Goal: Task Accomplishment & Management: Manage account settings

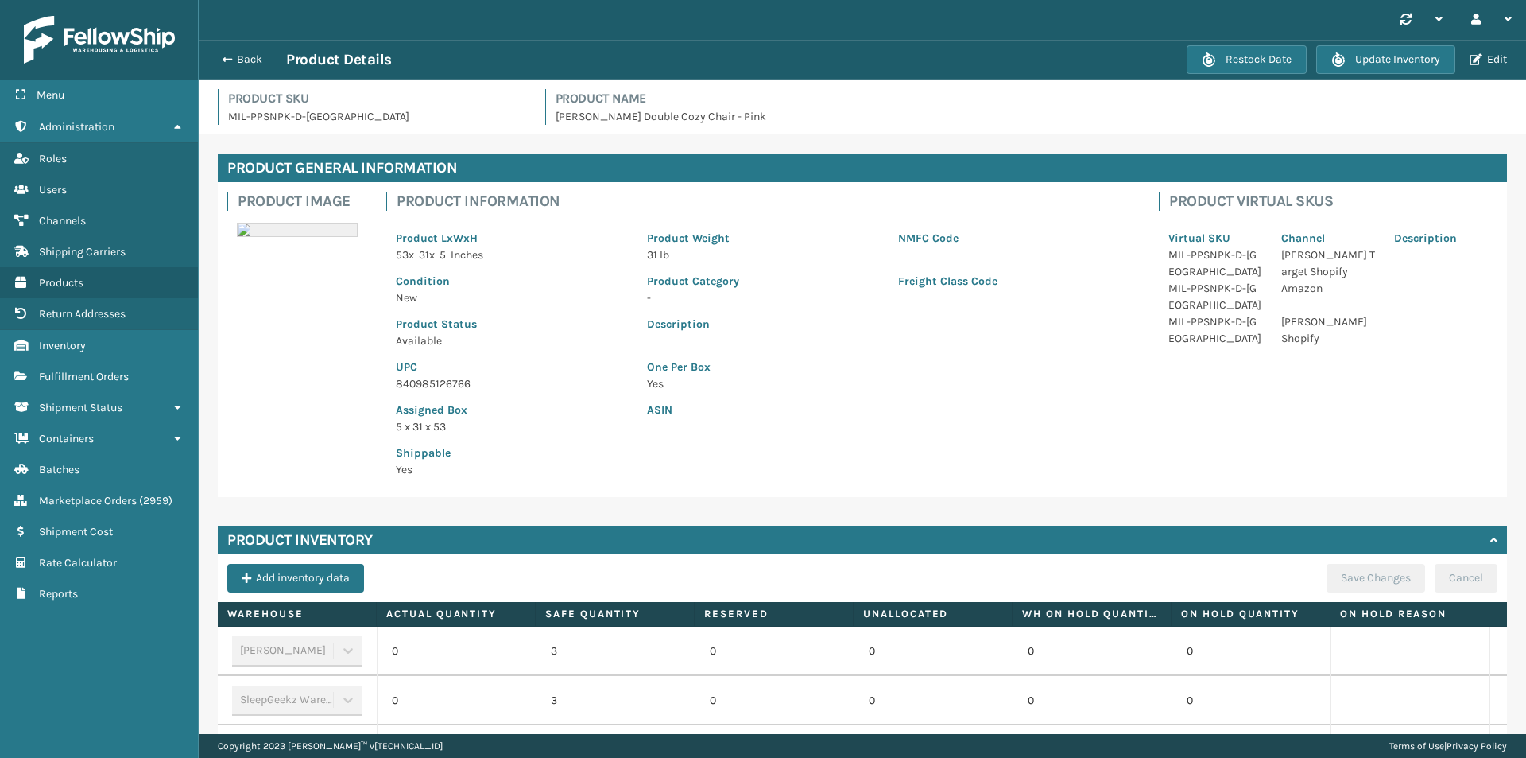
click at [246, 54] on button "Back" at bounding box center [249, 59] width 73 height 14
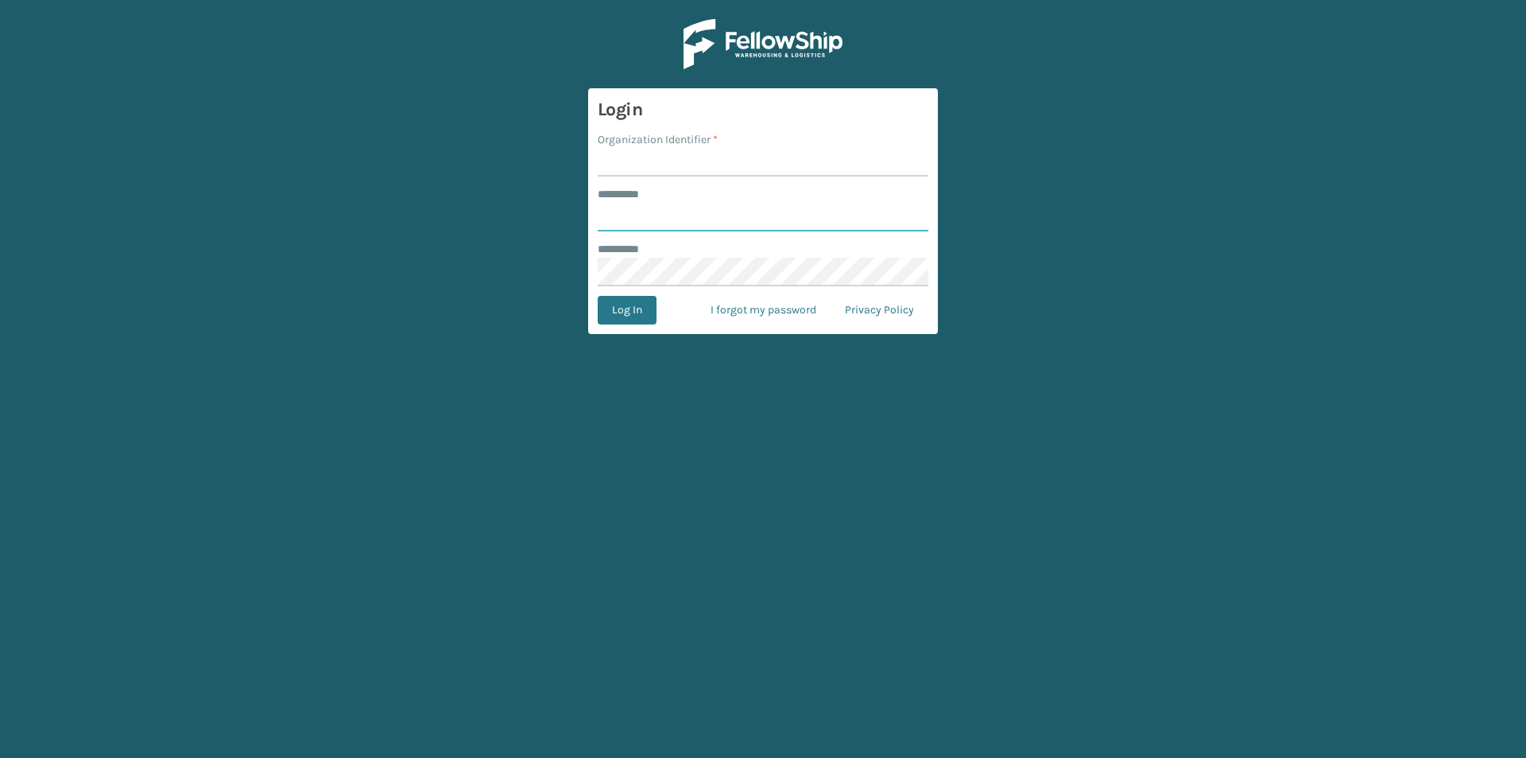
type input "**********"
click at [680, 168] on input "Organization Identifier *" at bounding box center [763, 162] width 331 height 29
type input "[PERSON_NAME]"
click at [639, 307] on button "Log In" at bounding box center [627, 310] width 59 height 29
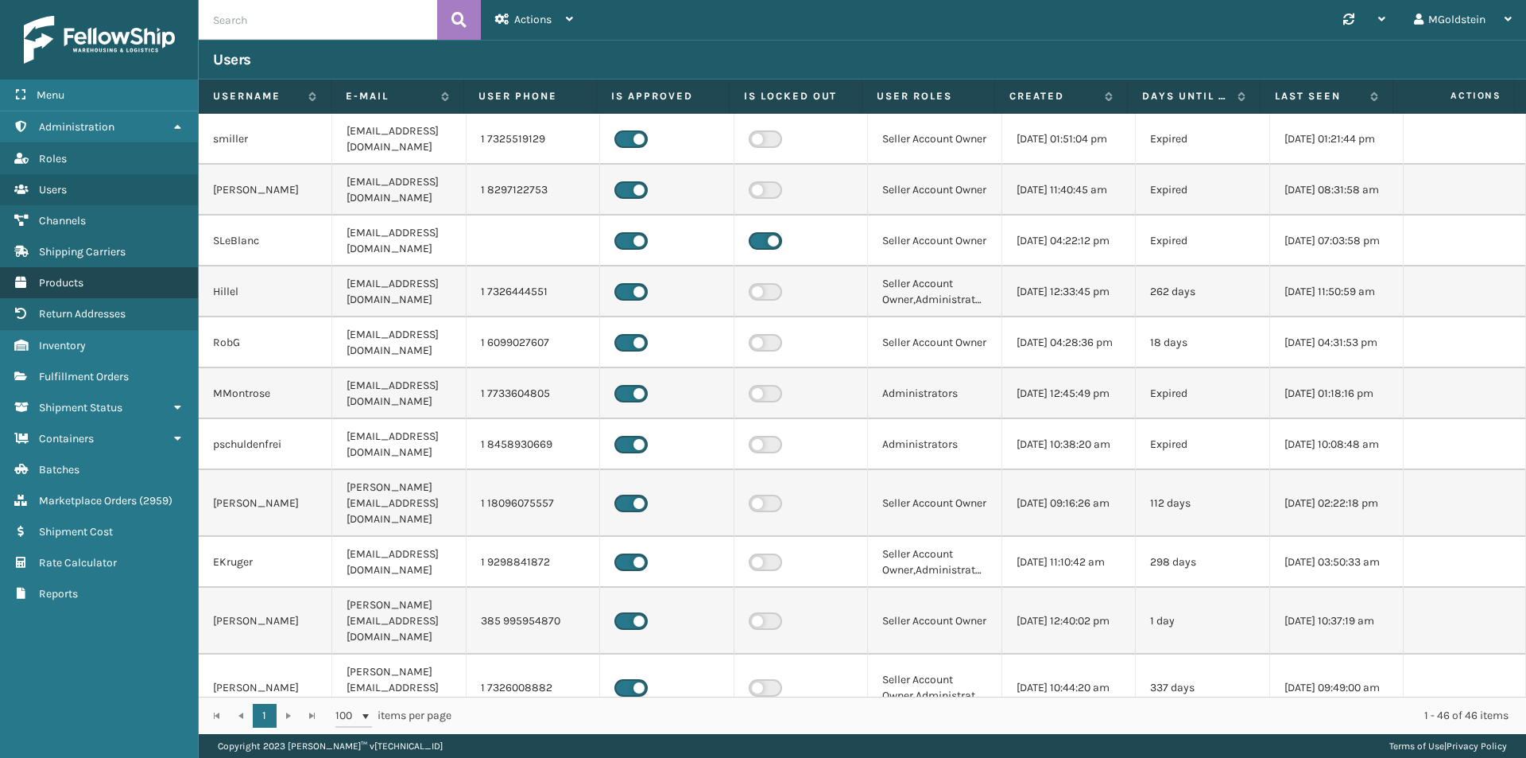
click at [77, 283] on span "Products" at bounding box center [61, 283] width 45 height 14
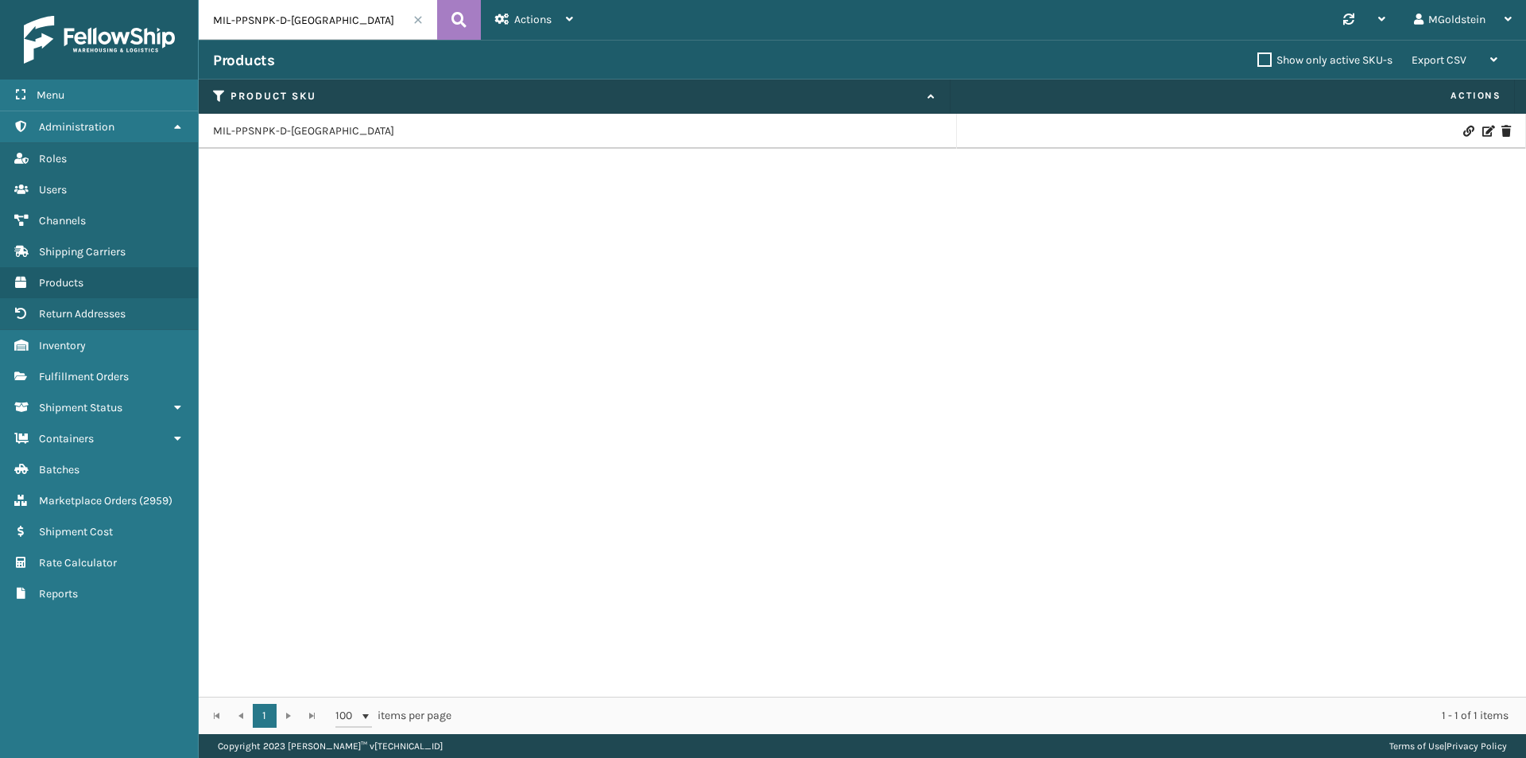
drag, startPoint x: 332, startPoint y: 21, endPoint x: 175, endPoint y: 23, distance: 156.6
click at [175, 0] on div "Menu Administration Roles Users Channels Shipping Carriers Products Return Addr…" at bounding box center [763, 0] width 1526 height 0
type input "bba-ha8"
click at [458, 17] on icon at bounding box center [459, 20] width 15 height 24
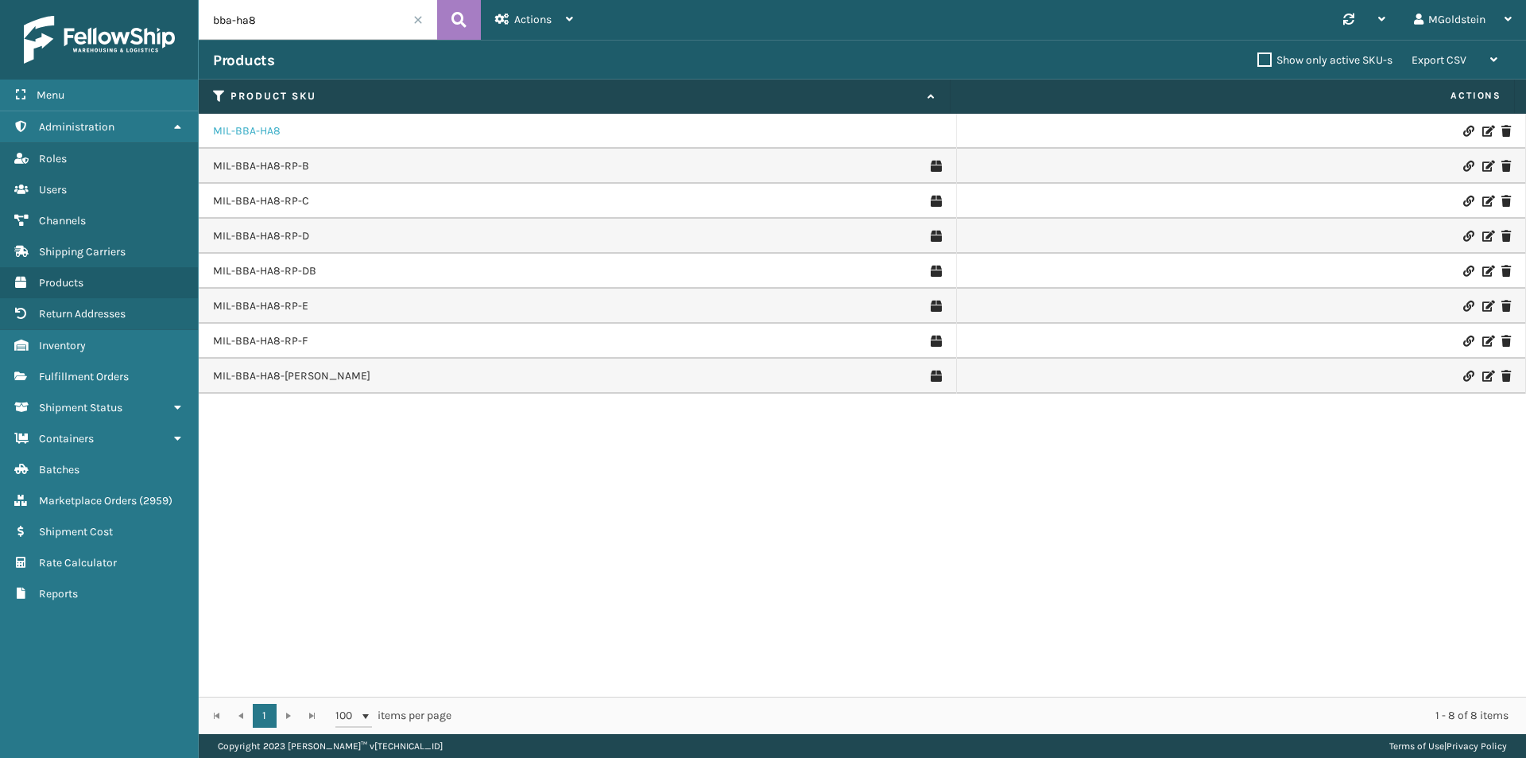
click at [264, 131] on link "MIL-BBA-HA8" at bounding box center [247, 131] width 68 height 16
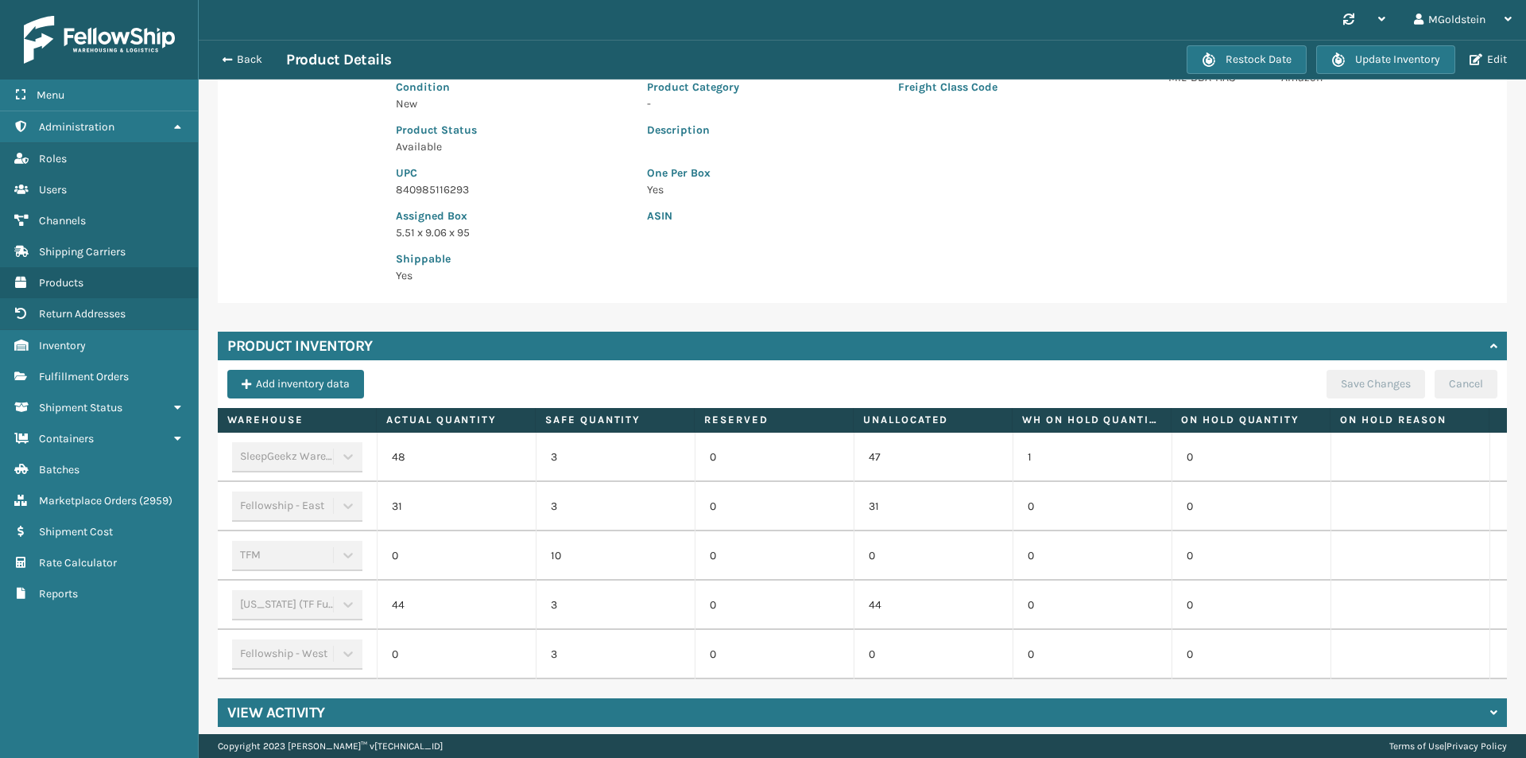
scroll to position [218, 0]
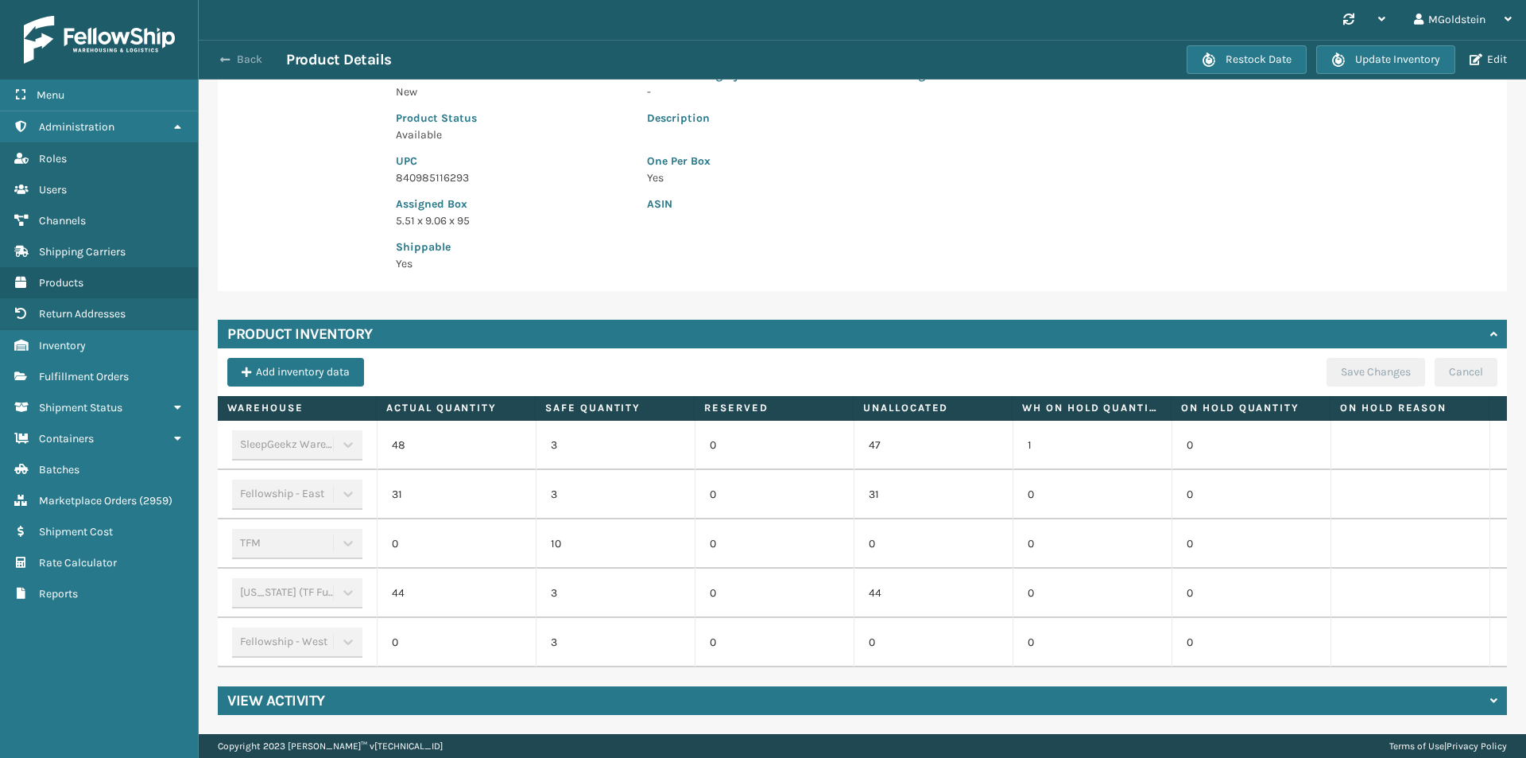
click at [250, 62] on button "Back" at bounding box center [249, 59] width 73 height 14
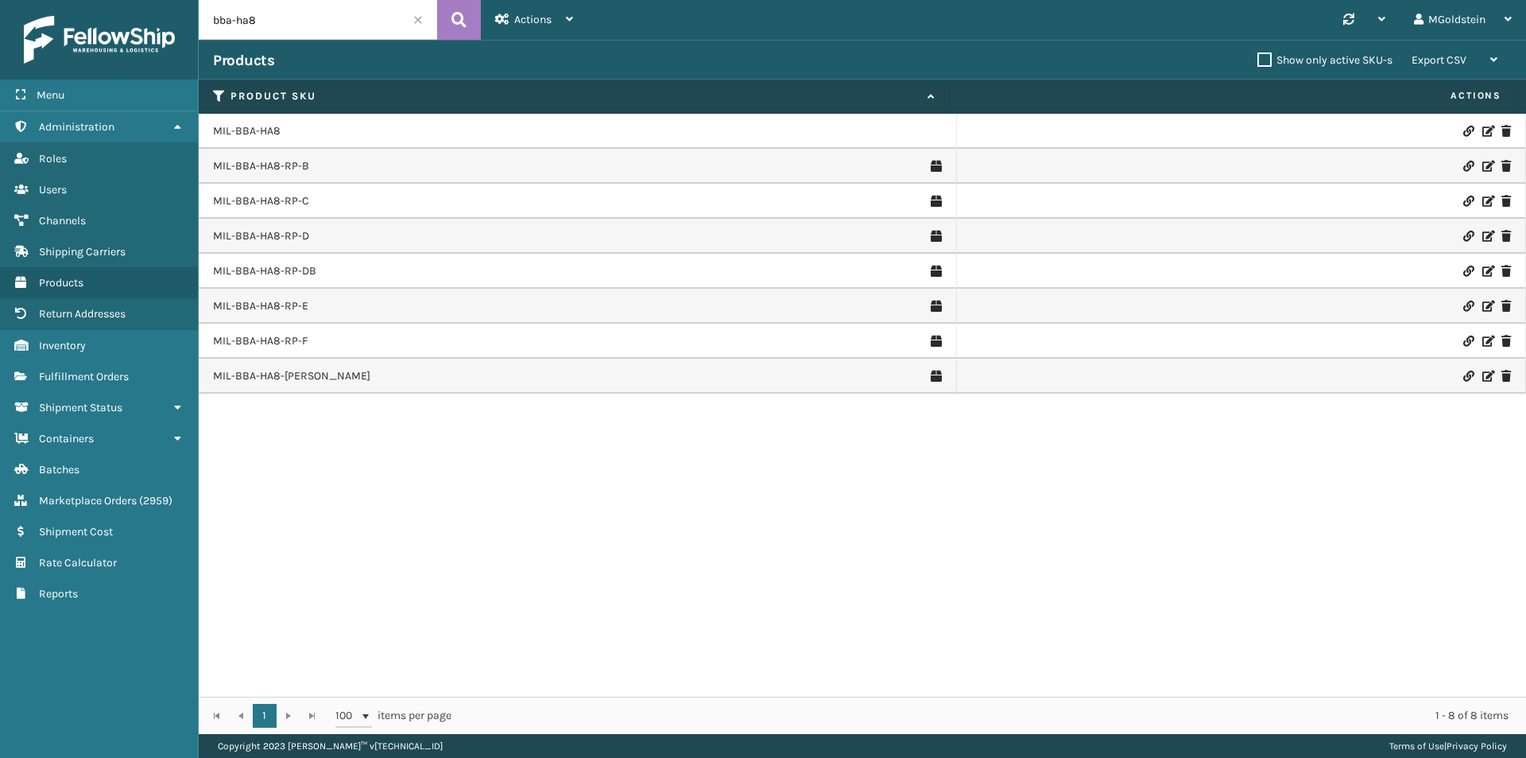
drag, startPoint x: 260, startPoint y: 25, endPoint x: 187, endPoint y: 25, distance: 73.1
click at [187, 0] on div "Menu Administration Roles Users Channels Shipping Carriers Products Return Addr…" at bounding box center [763, 0] width 1526 height 0
type input "crsh-a"
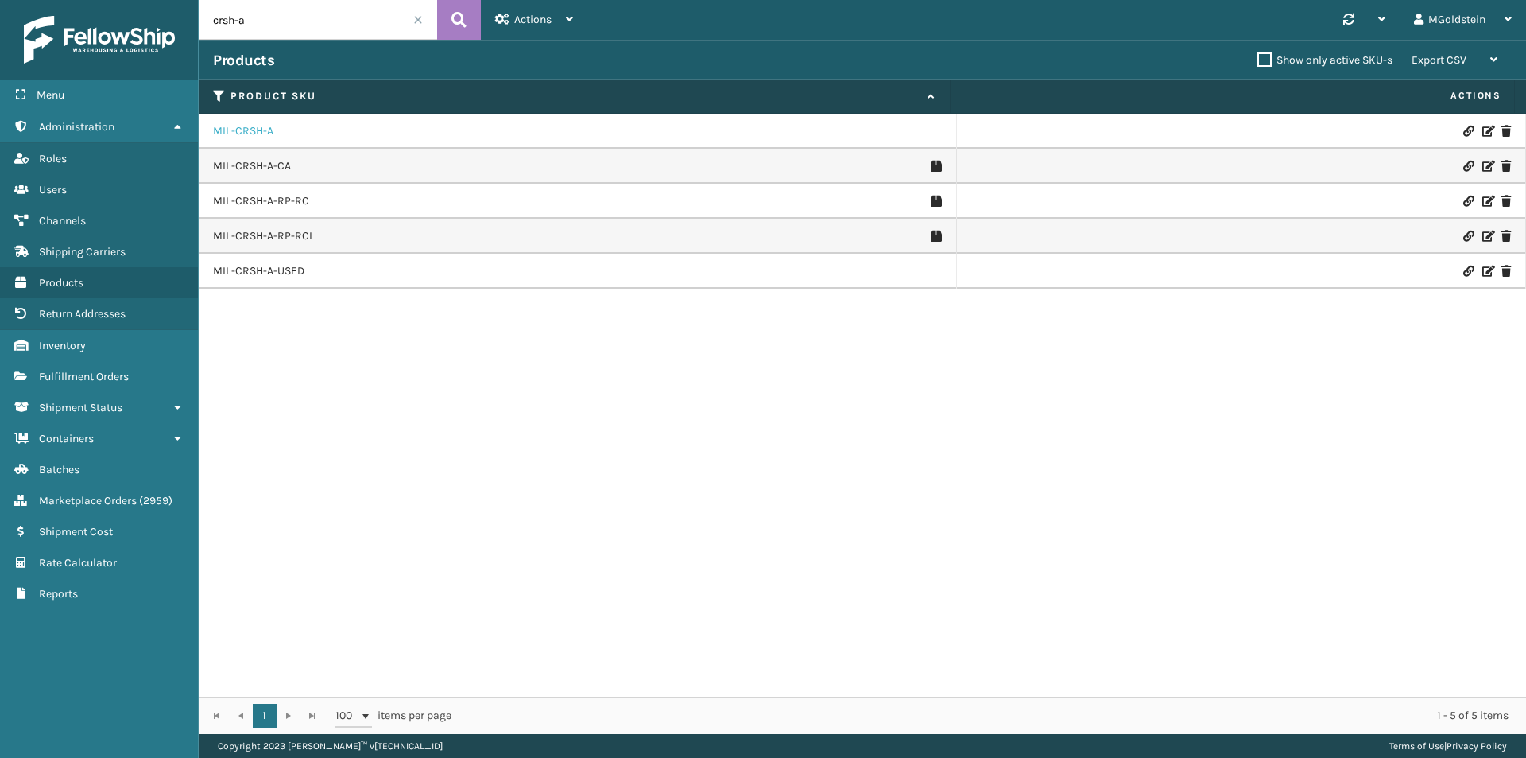
click at [233, 134] on link "MIL-CRSH-A" at bounding box center [243, 131] width 60 height 16
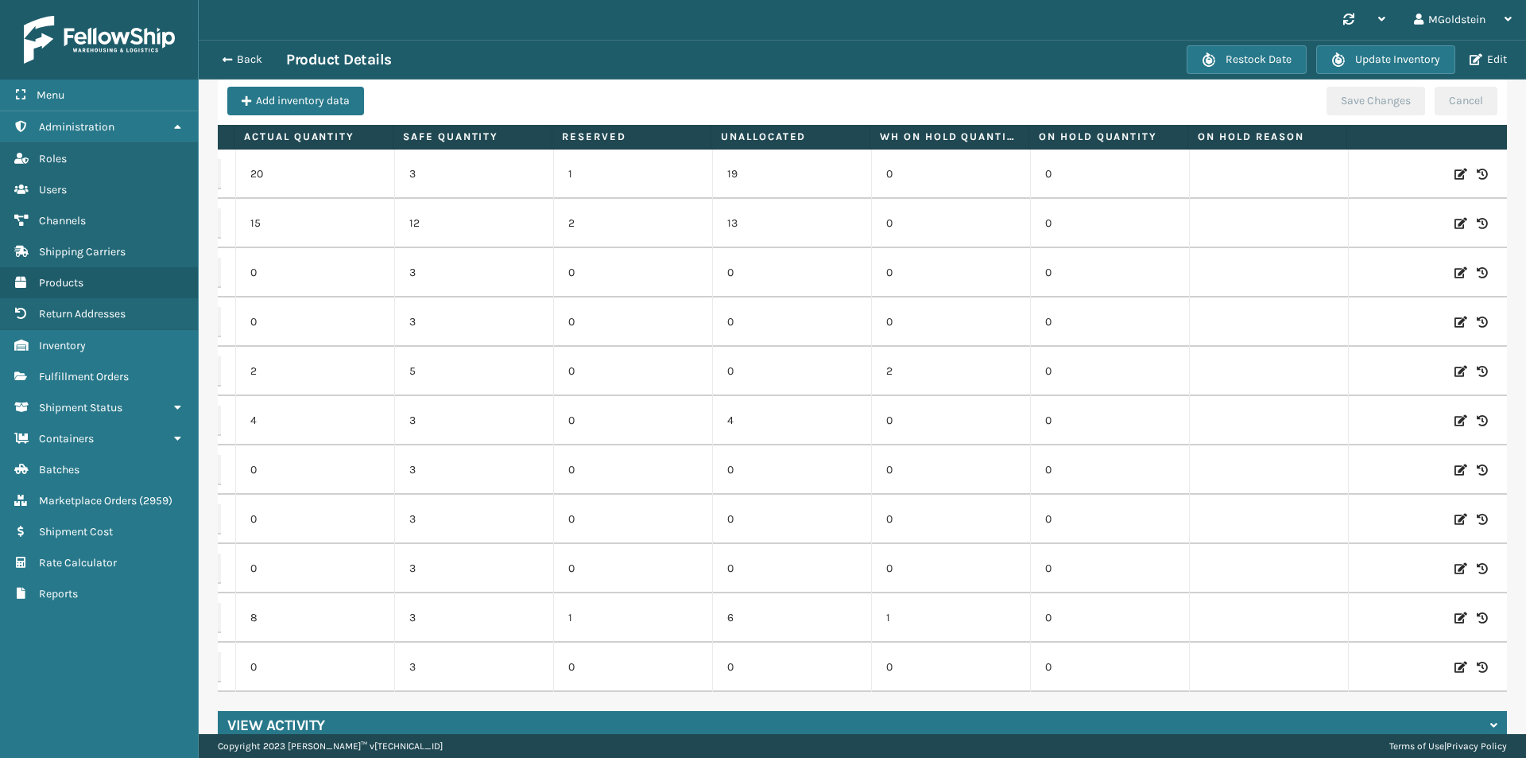
scroll to position [0, 165]
click at [1455, 419] on icon at bounding box center [1461, 421] width 13 height 16
drag, startPoint x: 319, startPoint y: 422, endPoint x: 269, endPoint y: 421, distance: 49.3
click at [272, 421] on input "4" at bounding box center [315, 420] width 87 height 29
type input "0"
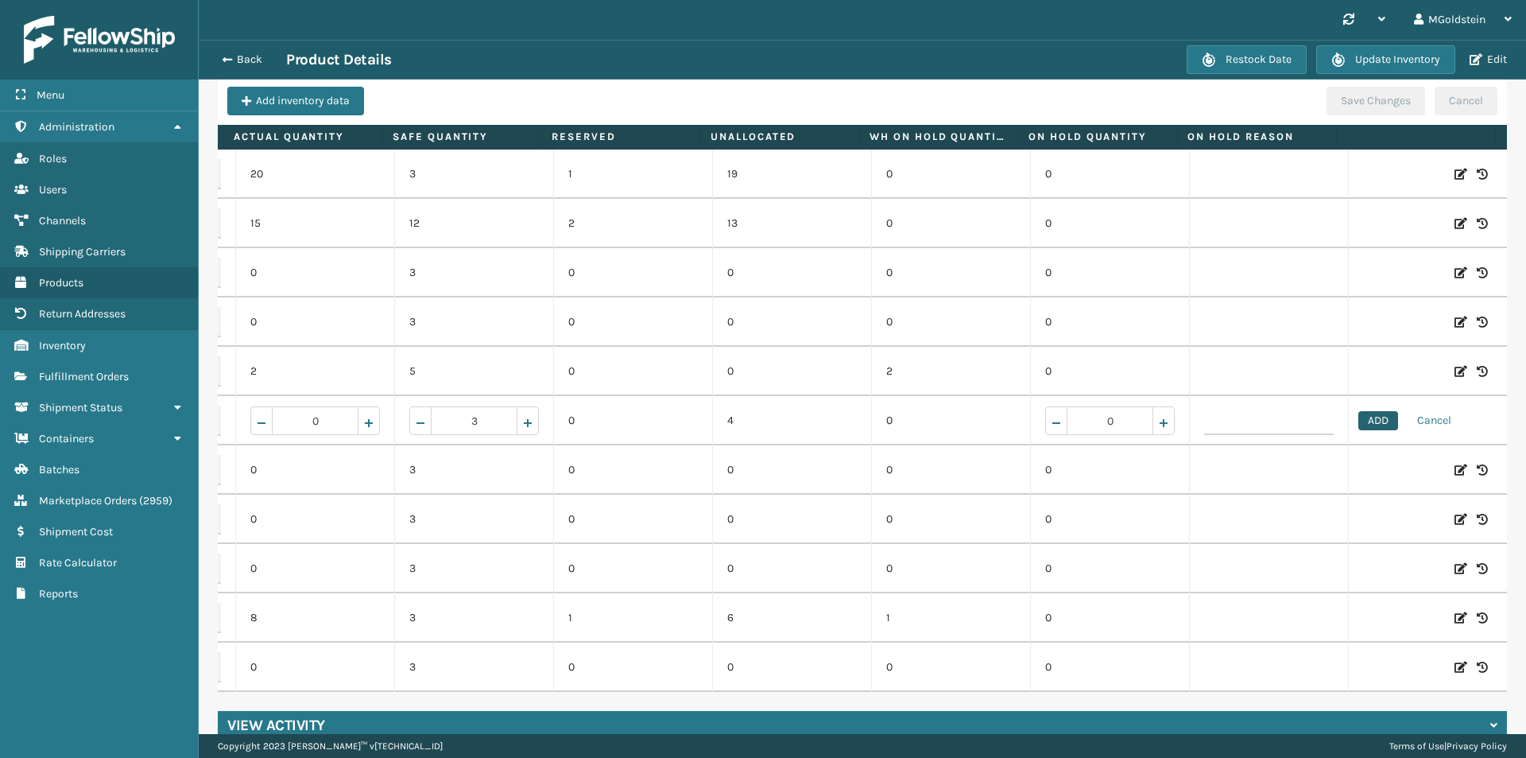
click at [1359, 423] on button "ADD" at bounding box center [1379, 420] width 40 height 19
click at [1359, 106] on button "Save Changes" at bounding box center [1376, 101] width 99 height 29
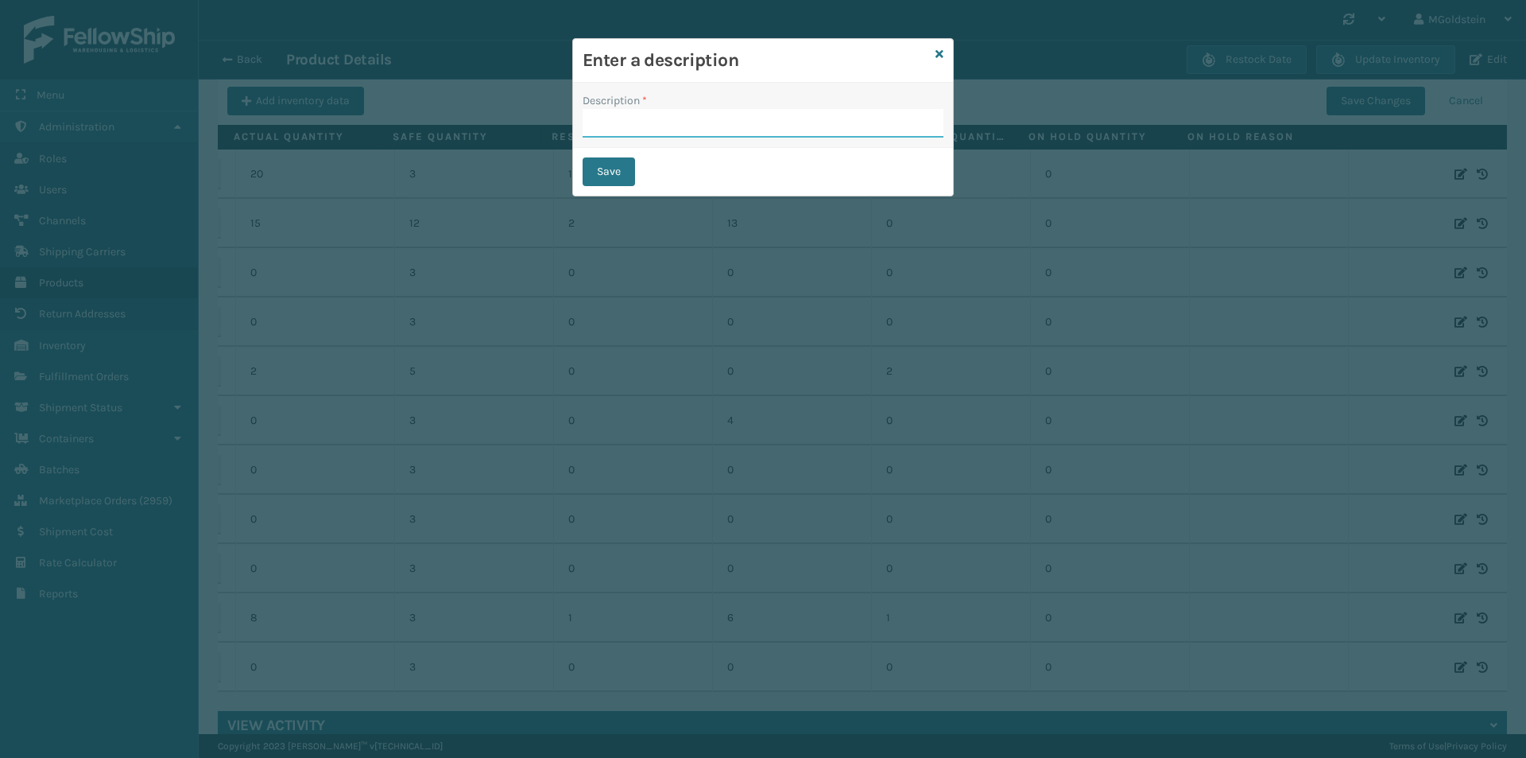
click at [669, 120] on input "Description *" at bounding box center [763, 123] width 361 height 29
type input "changed quantity"
click at [615, 168] on button "Save" at bounding box center [609, 171] width 52 height 29
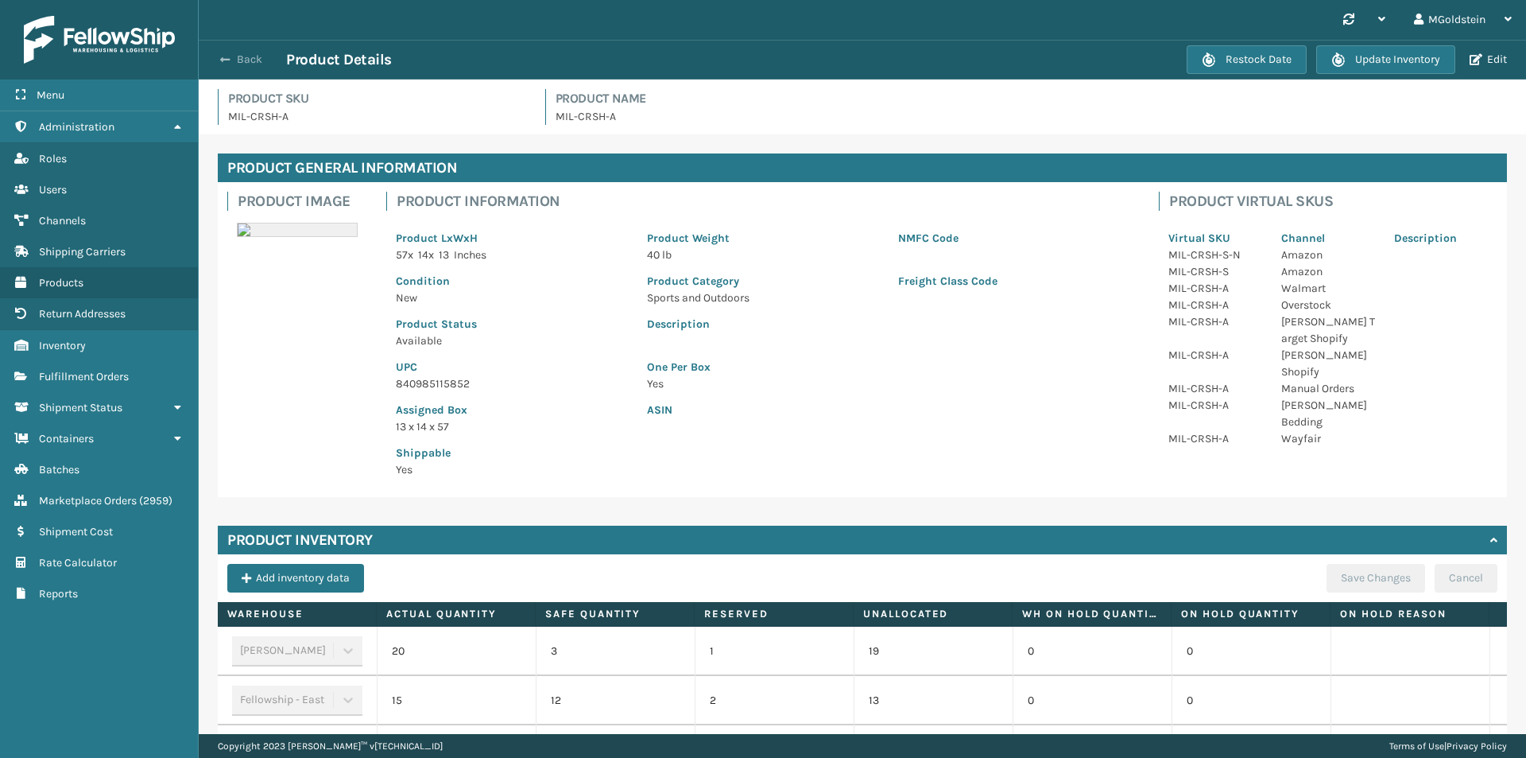
click at [251, 61] on button "Back" at bounding box center [249, 59] width 73 height 14
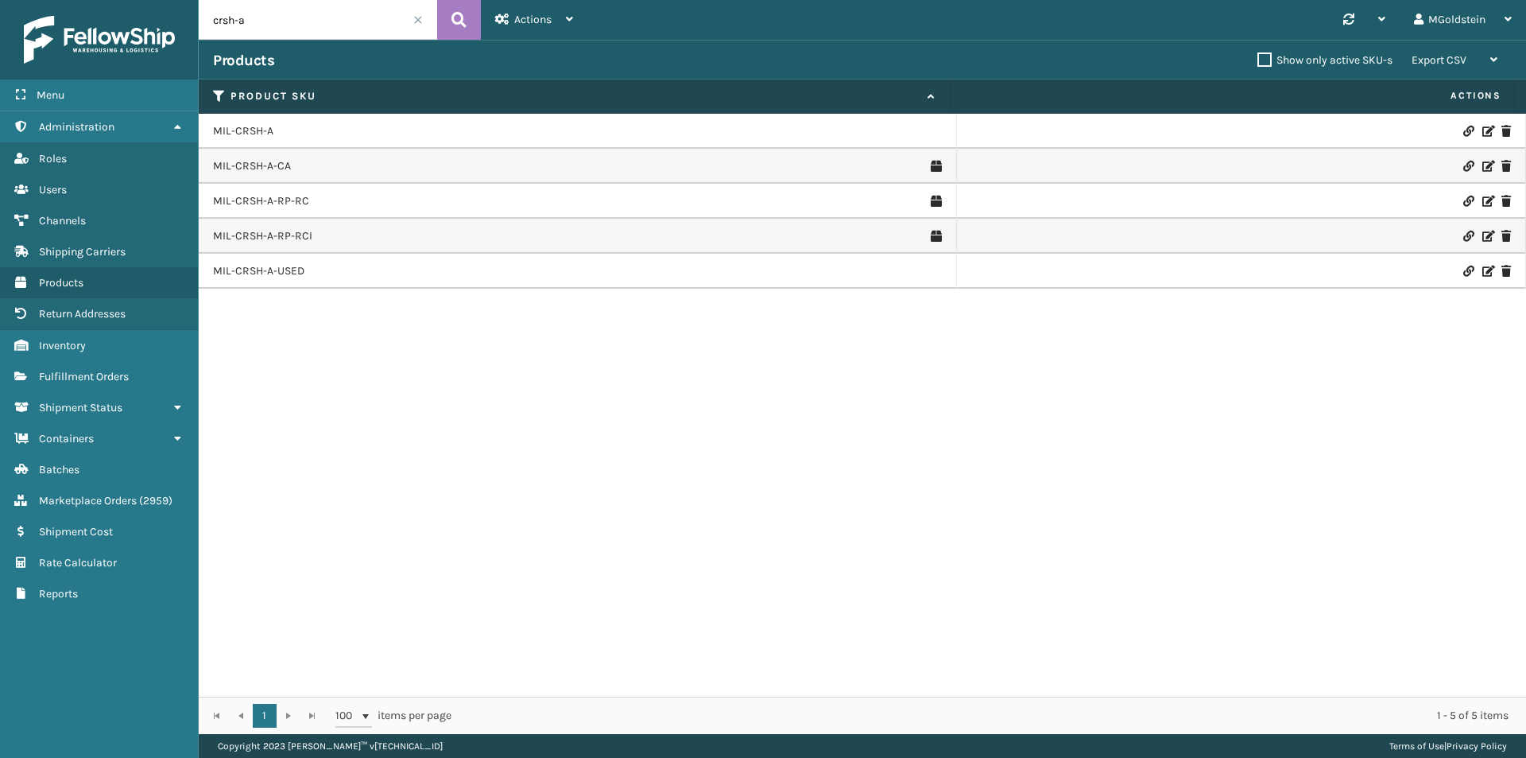
click at [273, 14] on input "crsh-a" at bounding box center [318, 20] width 238 height 40
type input "crsh-bk"
click at [261, 134] on link "MIL-CRSH-BK" at bounding box center [247, 131] width 68 height 16
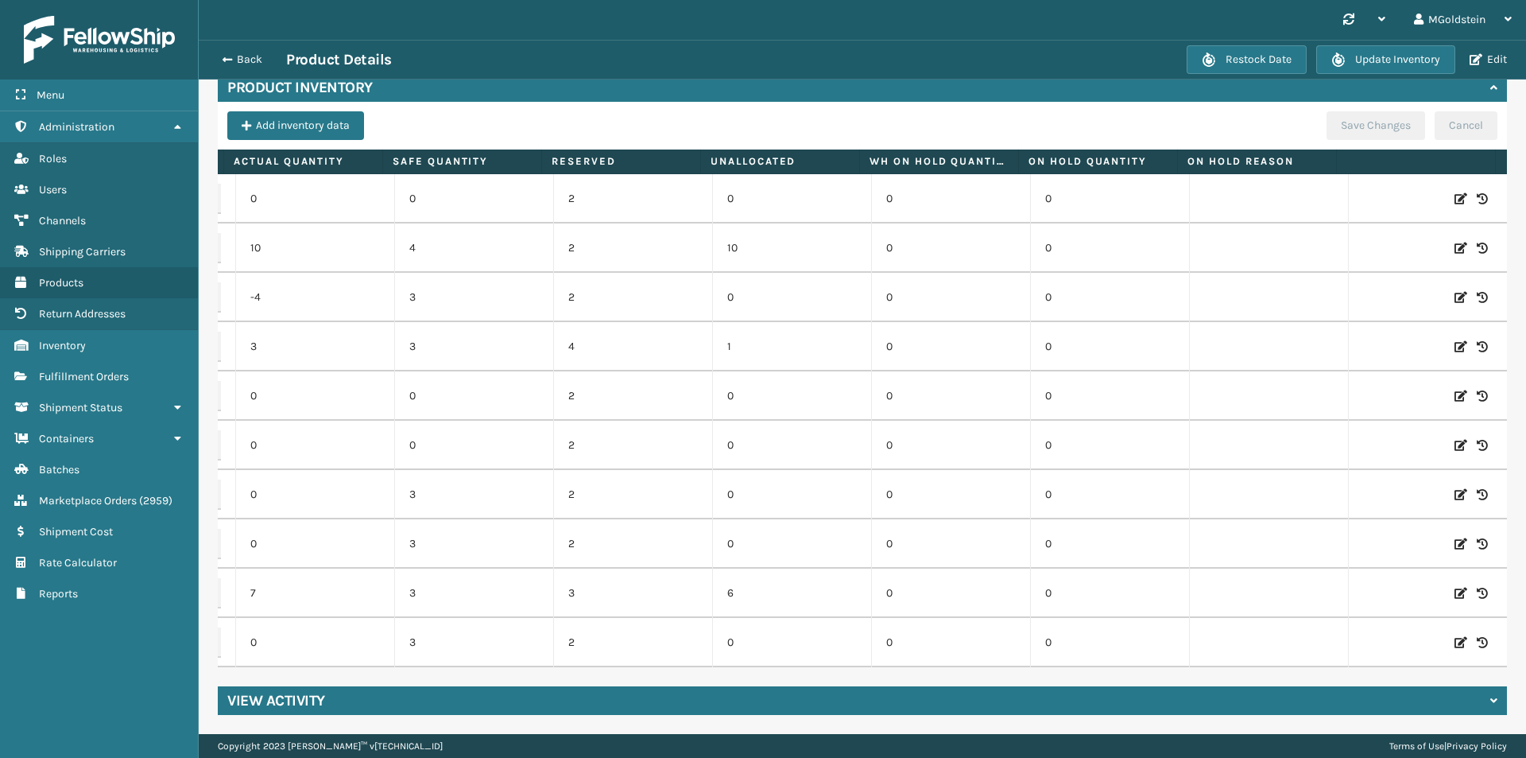
click at [1455, 289] on icon at bounding box center [1461, 297] width 13 height 16
drag, startPoint x: 320, startPoint y: 286, endPoint x: 286, endPoint y: 288, distance: 34.2
click at [286, 288] on input "-4" at bounding box center [315, 297] width 87 height 29
type input "3"
click at [1359, 288] on button "ADD" at bounding box center [1379, 297] width 40 height 19
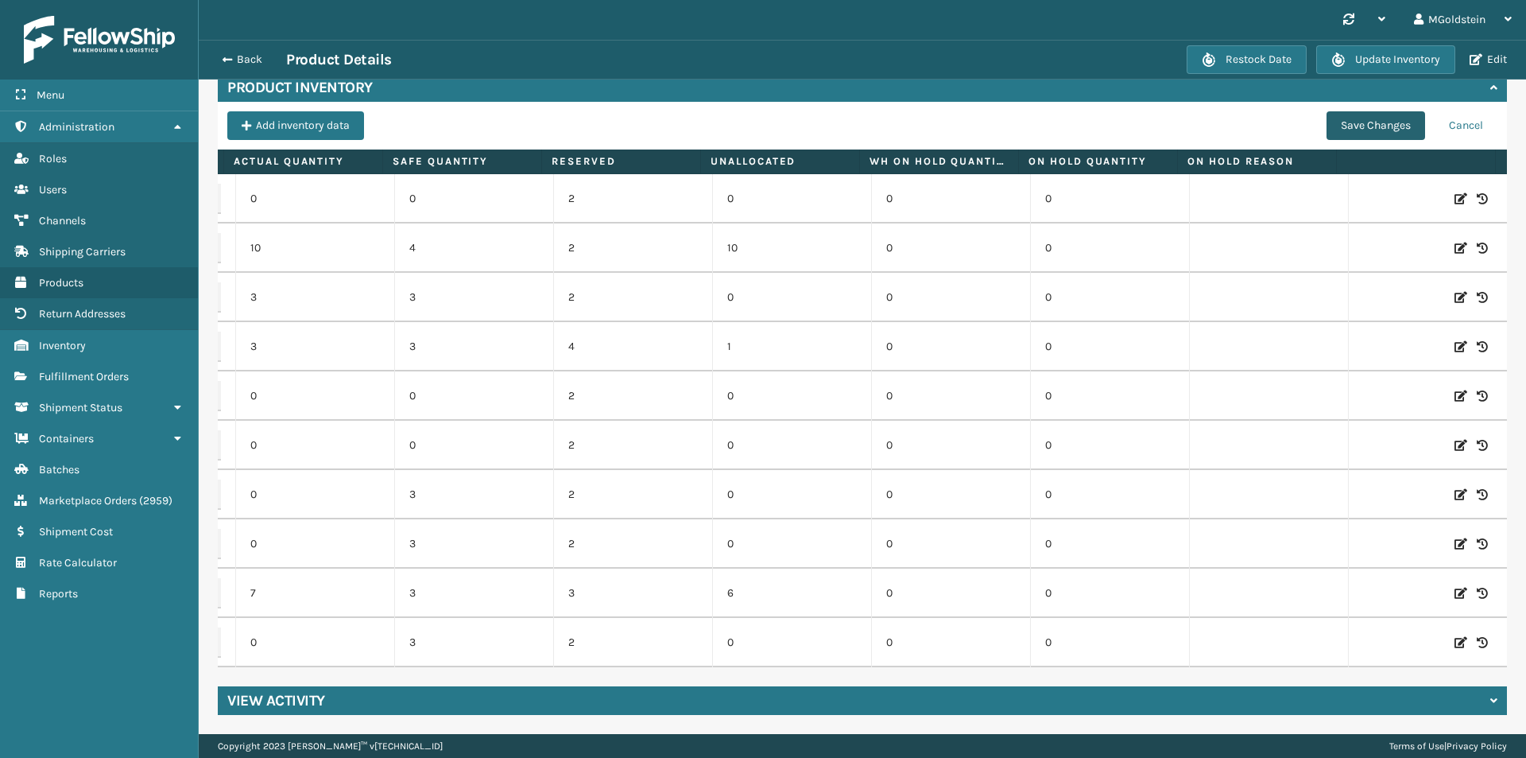
click at [1356, 119] on button "Save Changes" at bounding box center [1376, 125] width 99 height 29
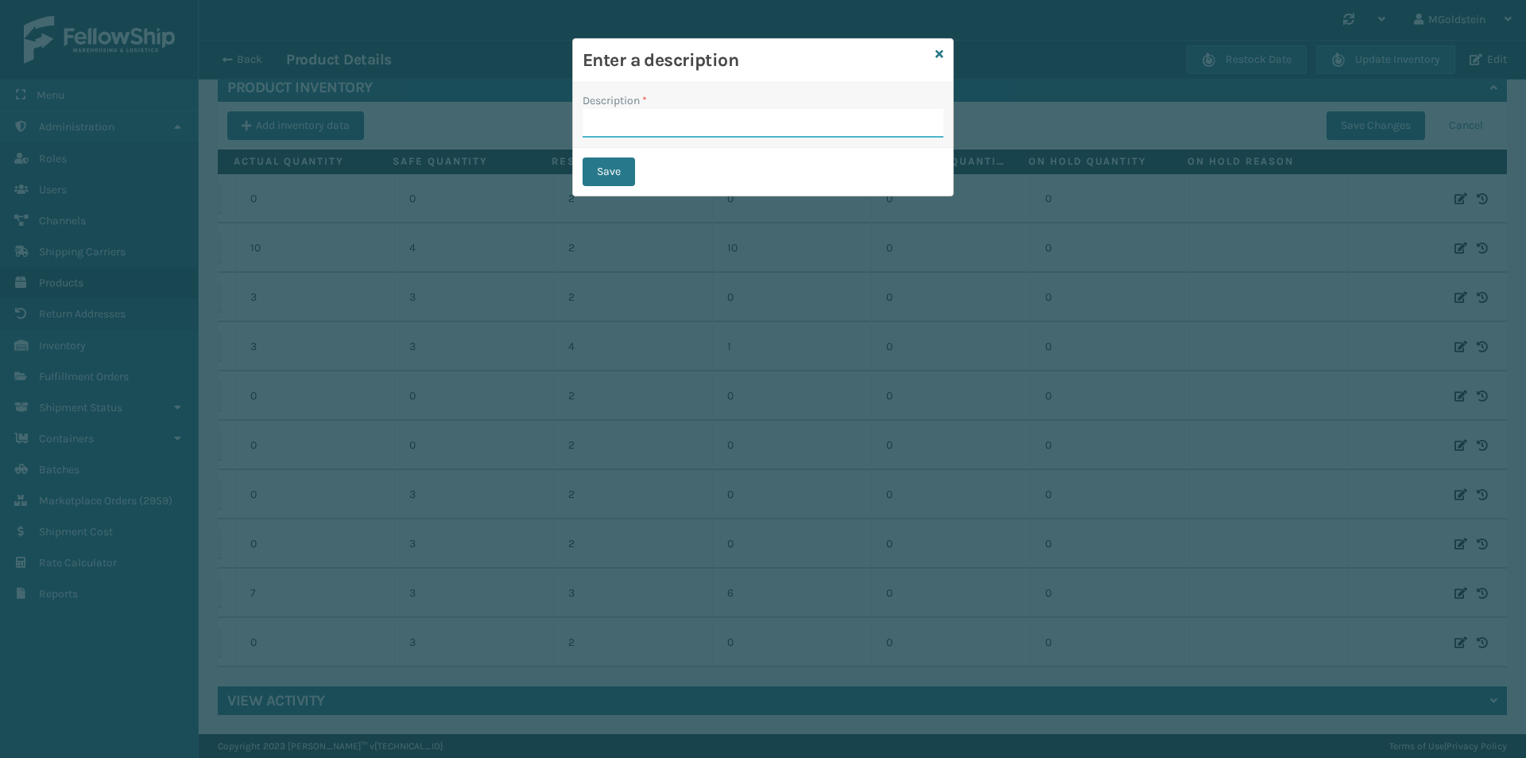
click at [691, 118] on input "Description *" at bounding box center [763, 123] width 361 height 29
type input "changed quantity"
click at [615, 168] on button "Save" at bounding box center [609, 171] width 52 height 29
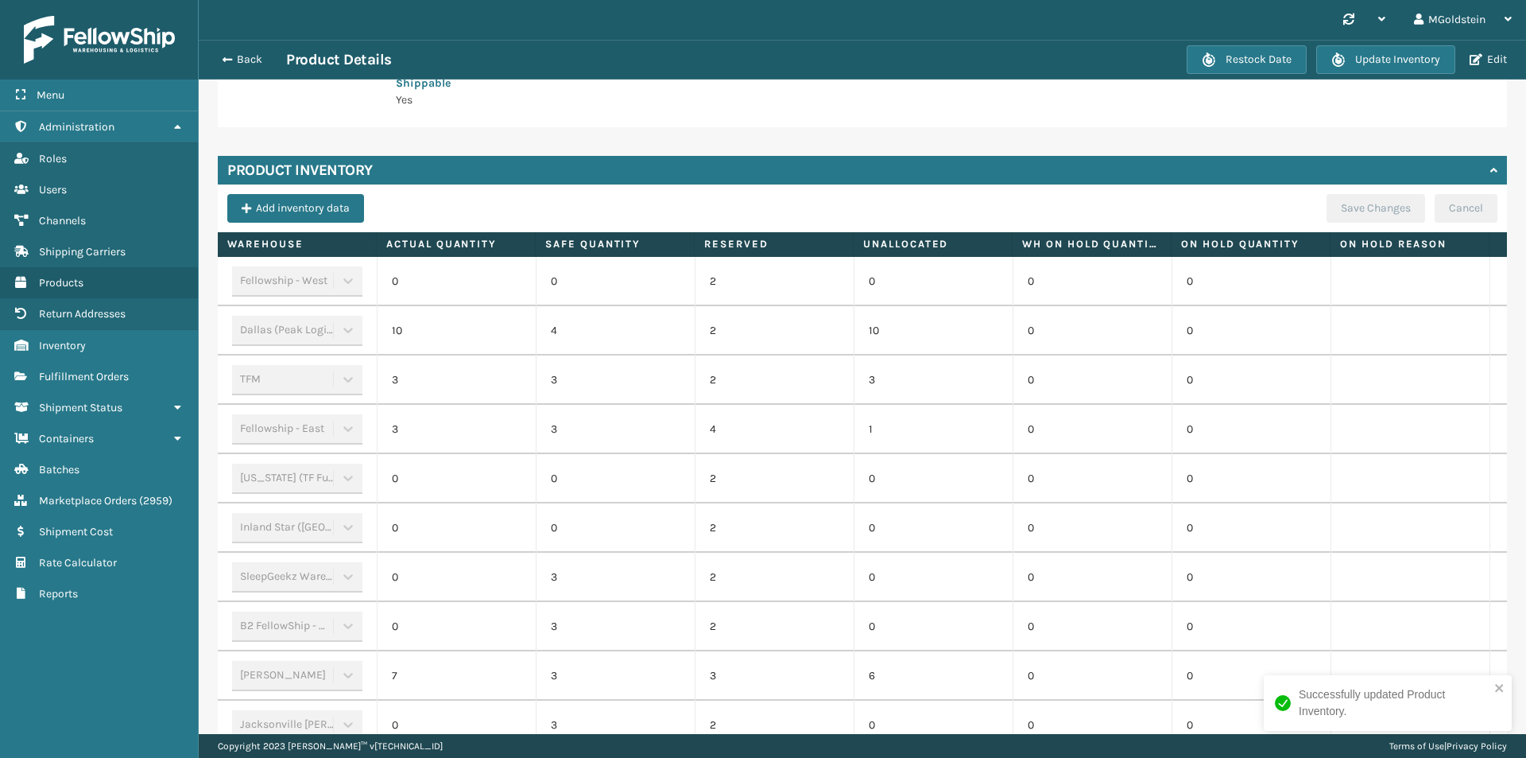
scroll to position [397, 0]
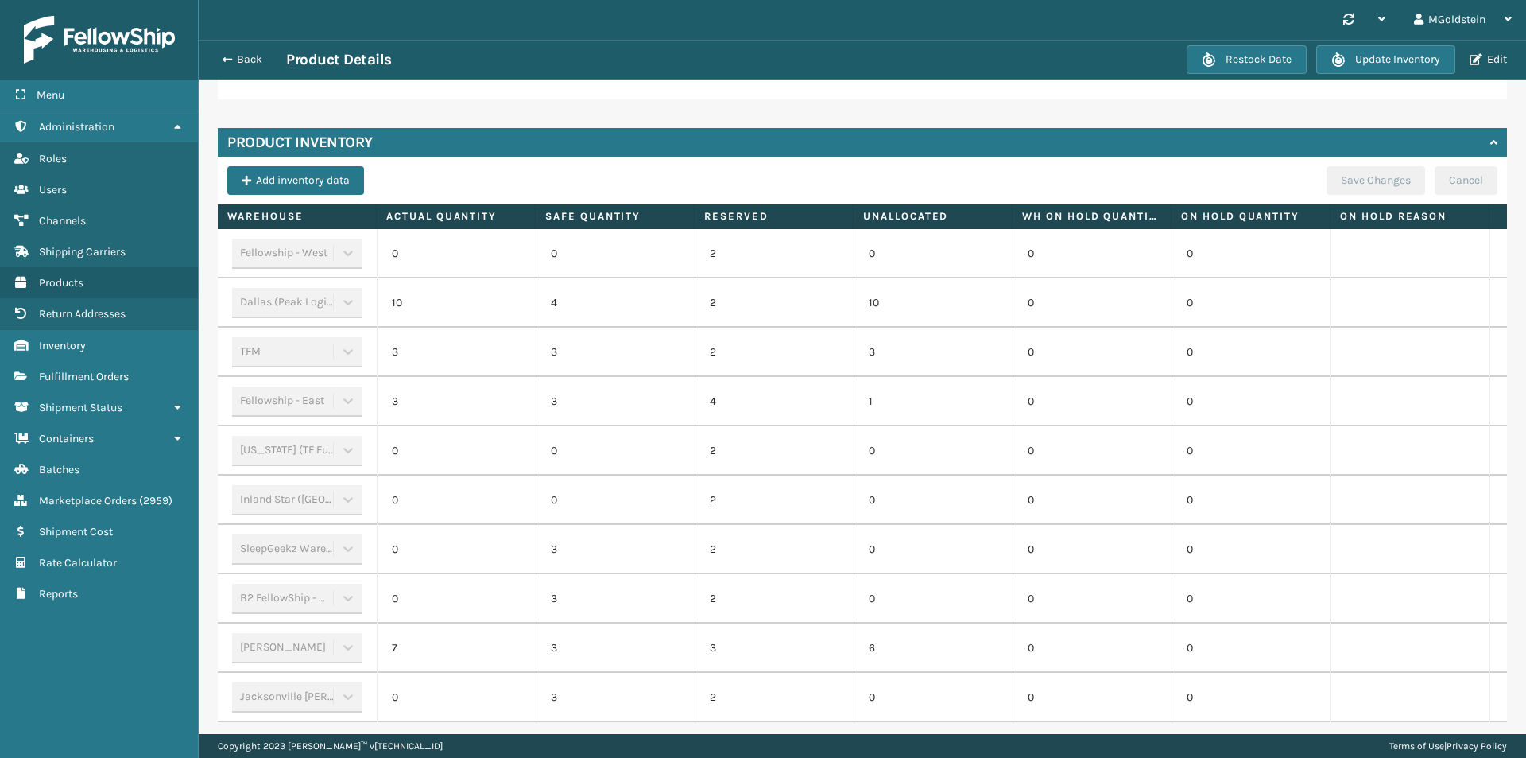
click at [235, 51] on div "Back Product Details" at bounding box center [700, 59] width 974 height 19
click at [250, 62] on button "Back" at bounding box center [249, 59] width 73 height 14
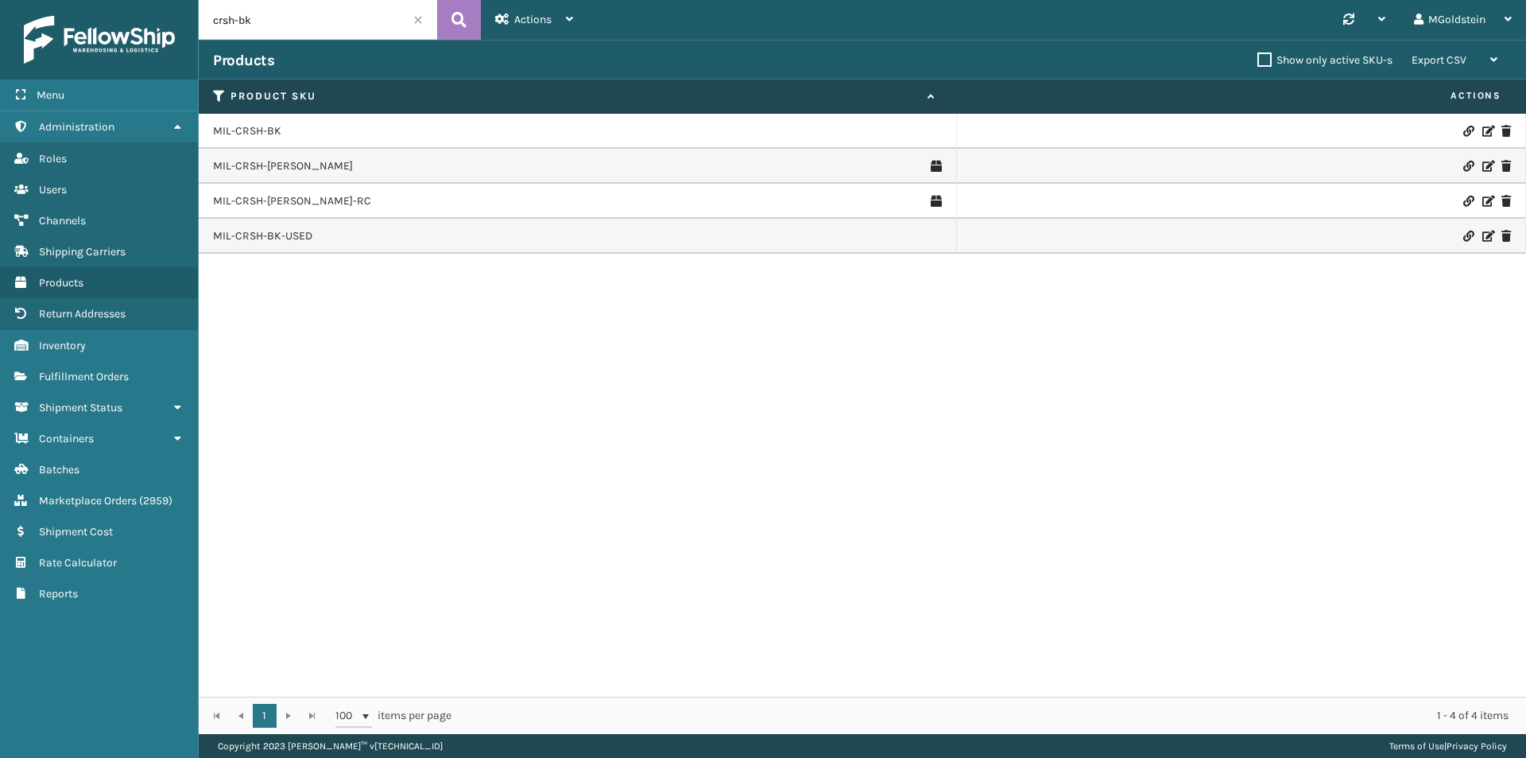
drag, startPoint x: 268, startPoint y: 21, endPoint x: 197, endPoint y: 22, distance: 70.8
click at [197, 0] on div "Menu Administration Roles Users Channels Shipping Carriers Products Return Addr…" at bounding box center [763, 0] width 1526 height 0
type input "ftmt-g"
click at [248, 130] on link "MIL-FTMT-G" at bounding box center [243, 131] width 60 height 16
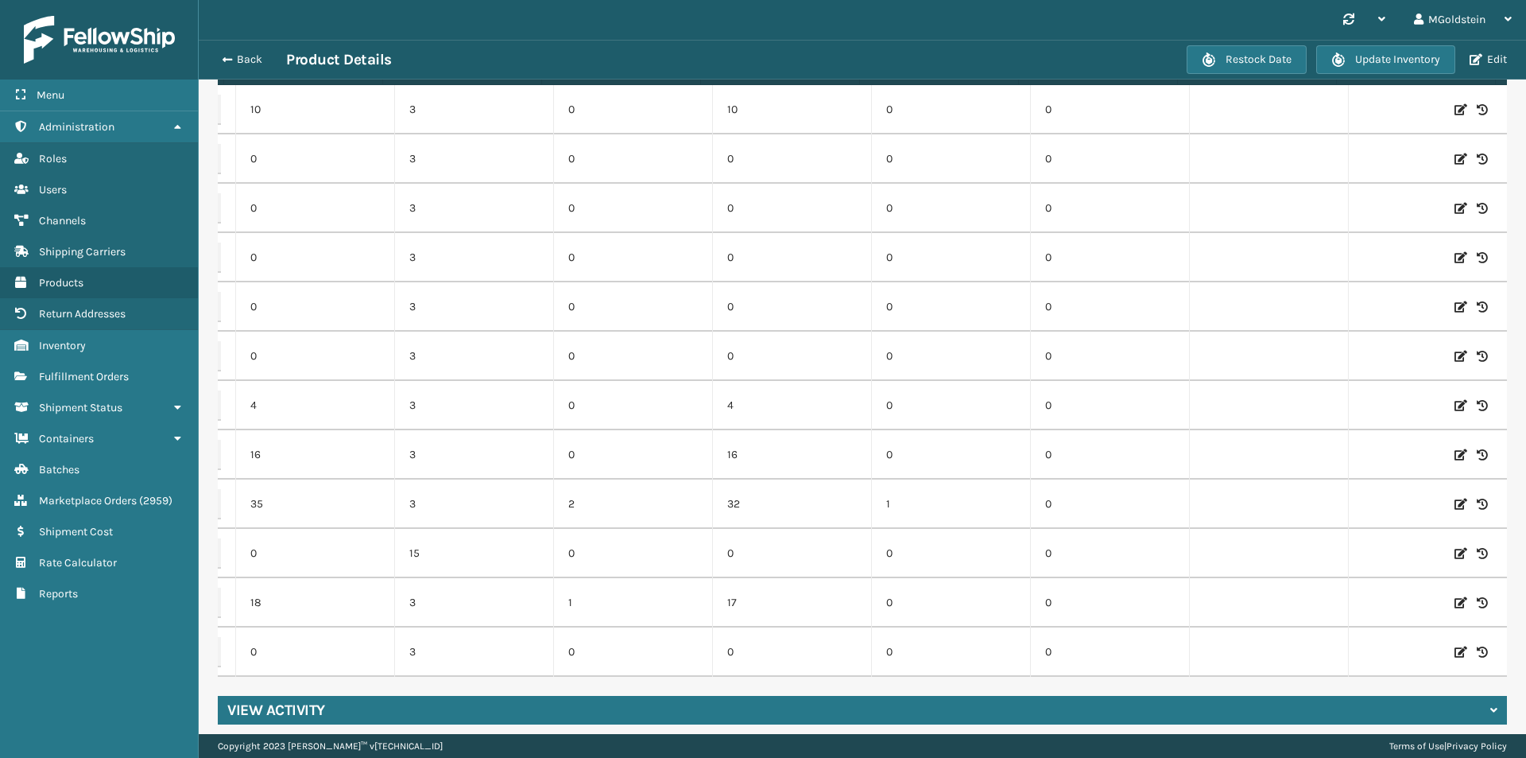
click at [1455, 447] on icon at bounding box center [1461, 455] width 13 height 16
drag, startPoint x: 321, startPoint y: 433, endPoint x: 249, endPoint y: 436, distance: 72.4
click at [272, 440] on input "16" at bounding box center [315, 454] width 87 height 29
type input "0"
click at [1359, 445] on button "ADD" at bounding box center [1379, 454] width 40 height 19
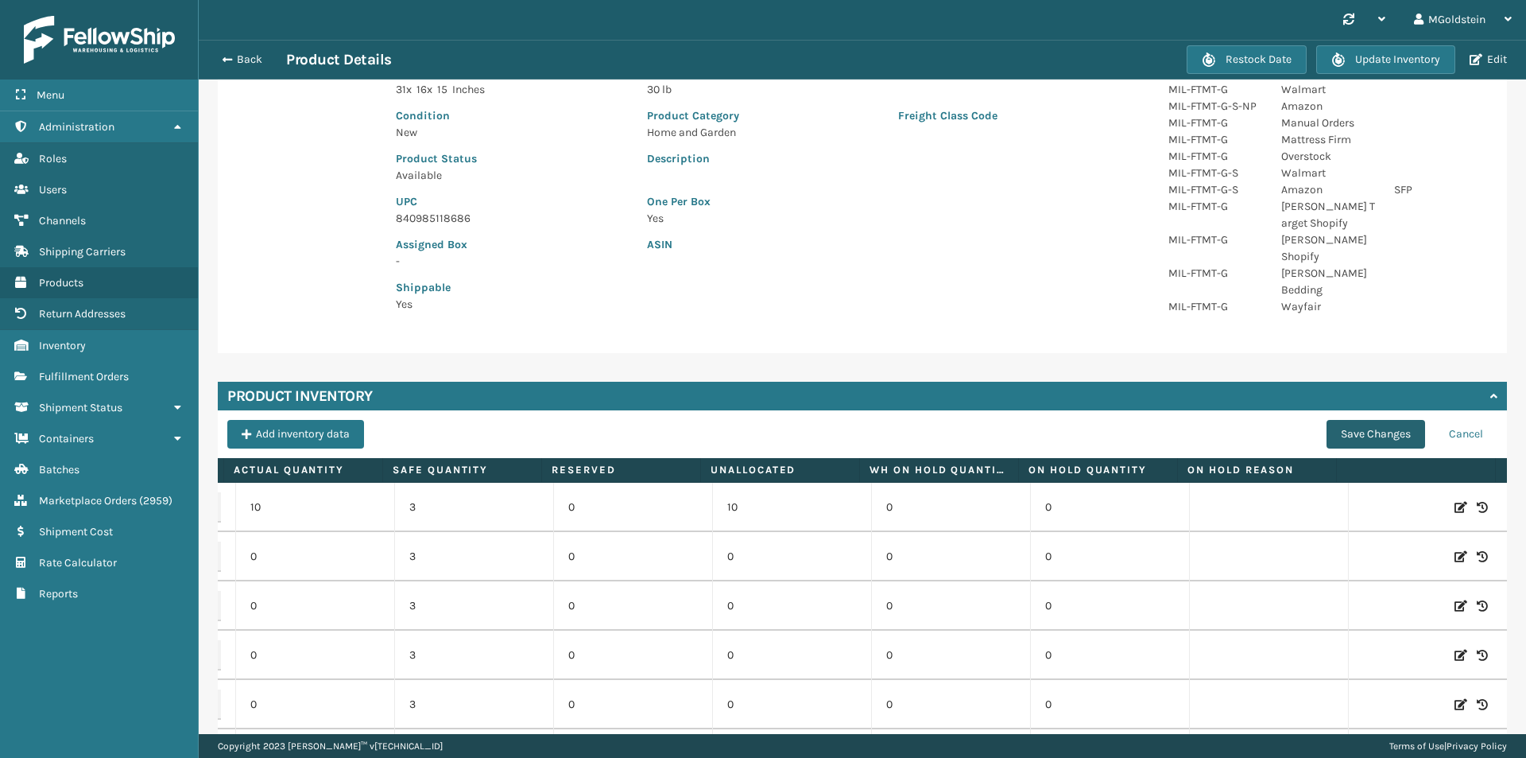
click at [1356, 420] on button "Save Changes" at bounding box center [1376, 434] width 99 height 29
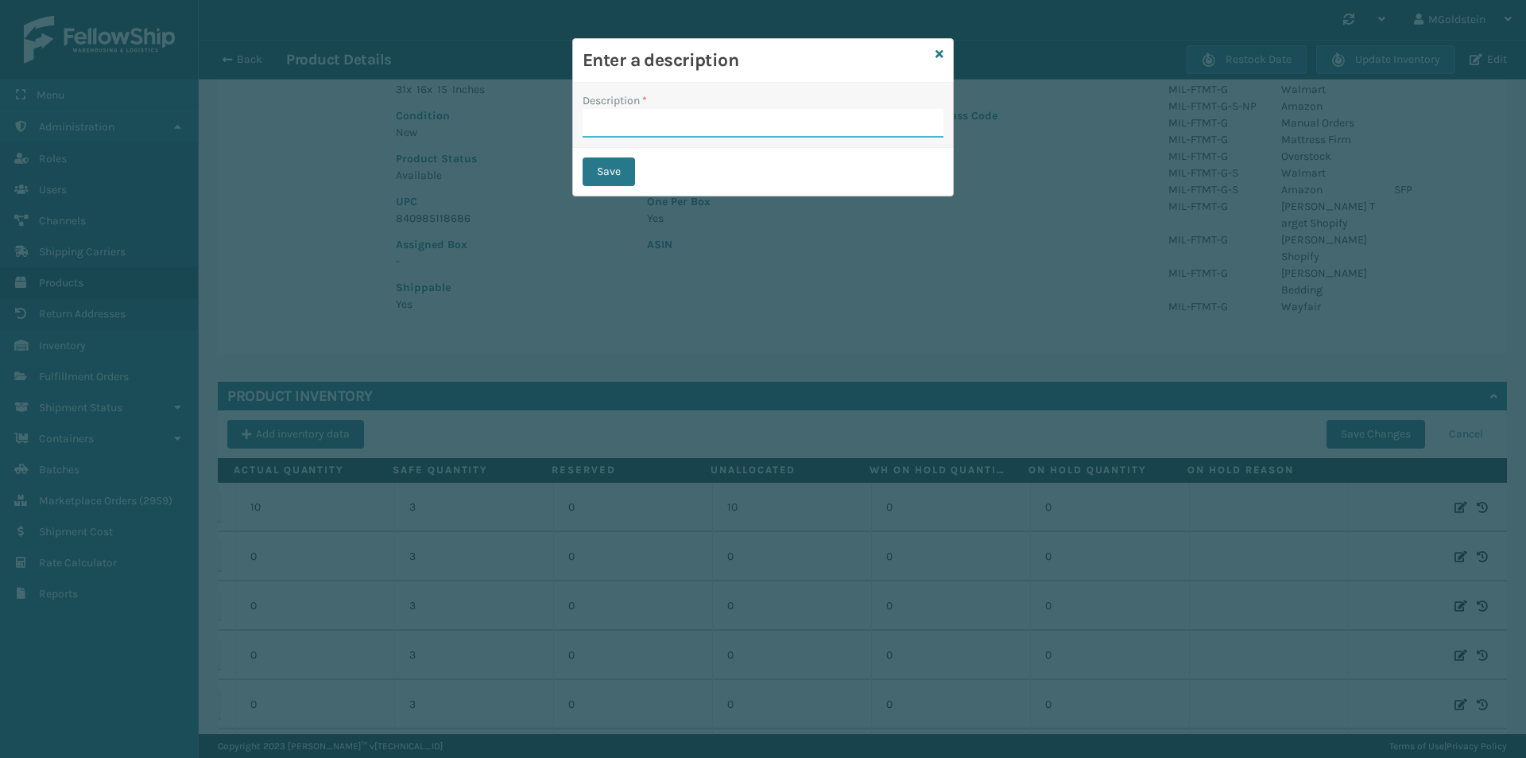
click at [699, 122] on input "Description *" at bounding box center [763, 123] width 361 height 29
type input "changed quantity"
click at [612, 167] on button "Save" at bounding box center [609, 171] width 52 height 29
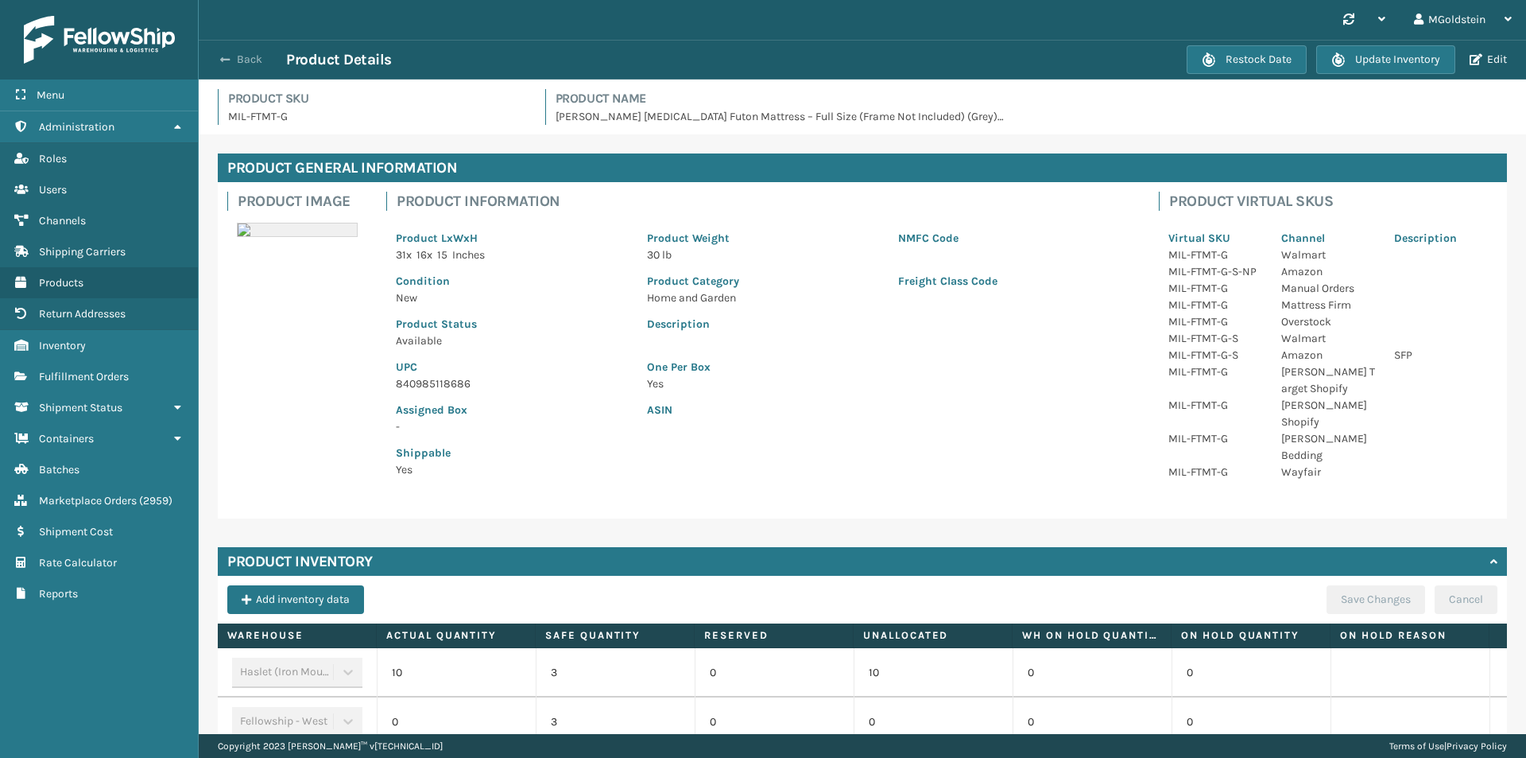
click at [240, 59] on button "Back" at bounding box center [249, 59] width 73 height 14
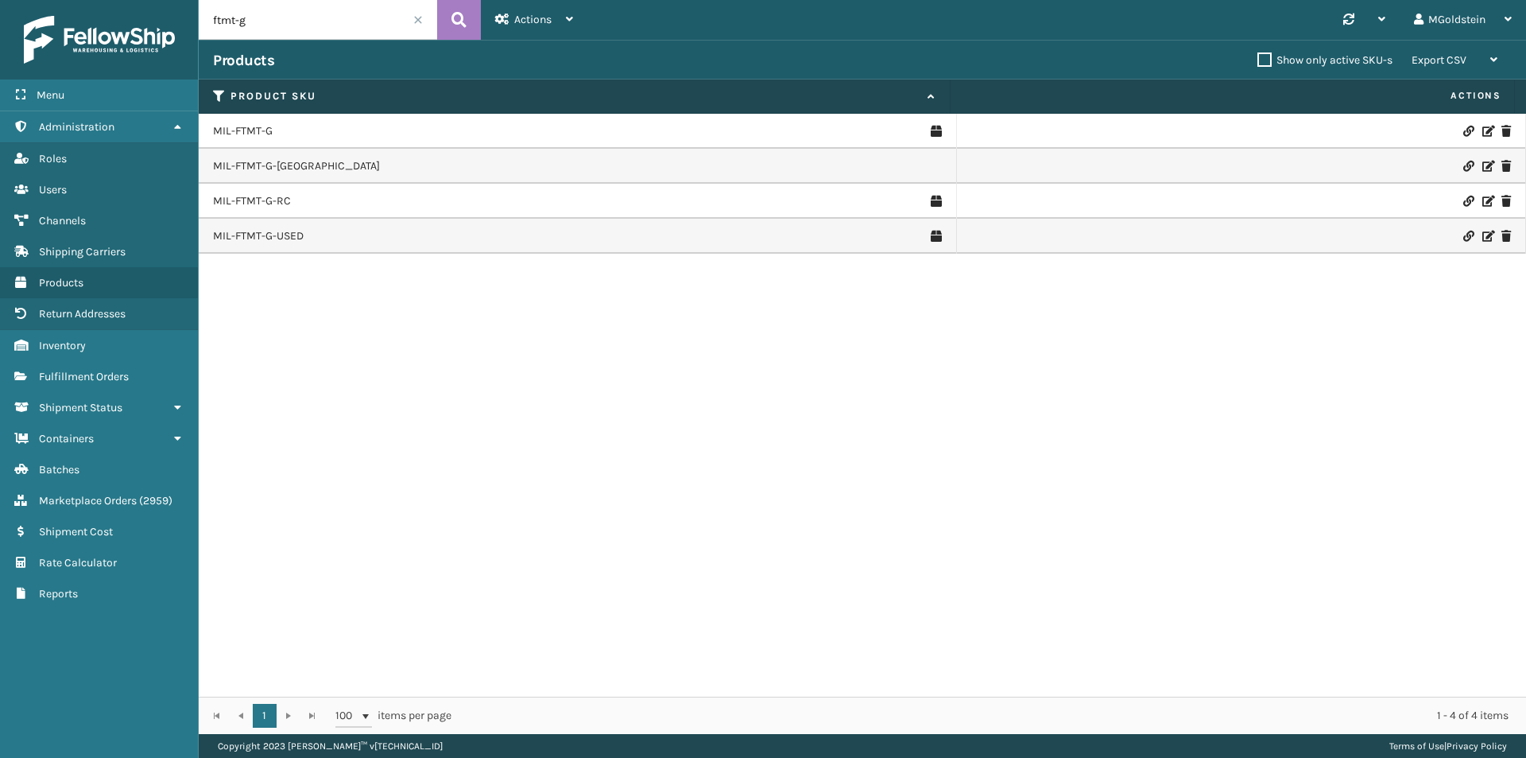
drag, startPoint x: 262, startPoint y: 27, endPoint x: 187, endPoint y: 21, distance: 75.0
click at [187, 0] on div "Menu Administration Roles Users Channels Shipping Carriers Products Return Addr…" at bounding box center [763, 0] width 1526 height 0
type input "cfb-dl"
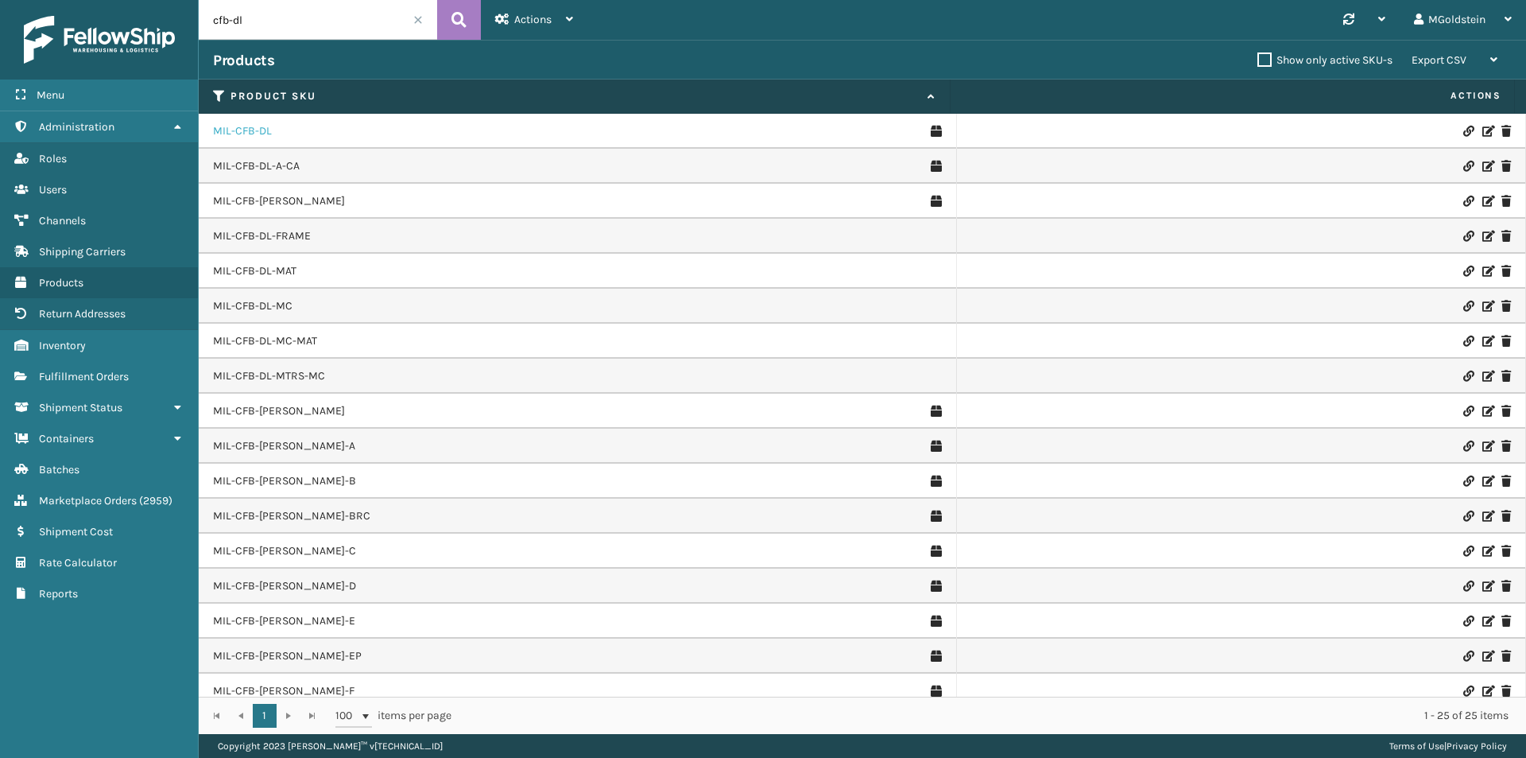
click at [242, 132] on link "MIL-CFB-DL" at bounding box center [242, 131] width 59 height 16
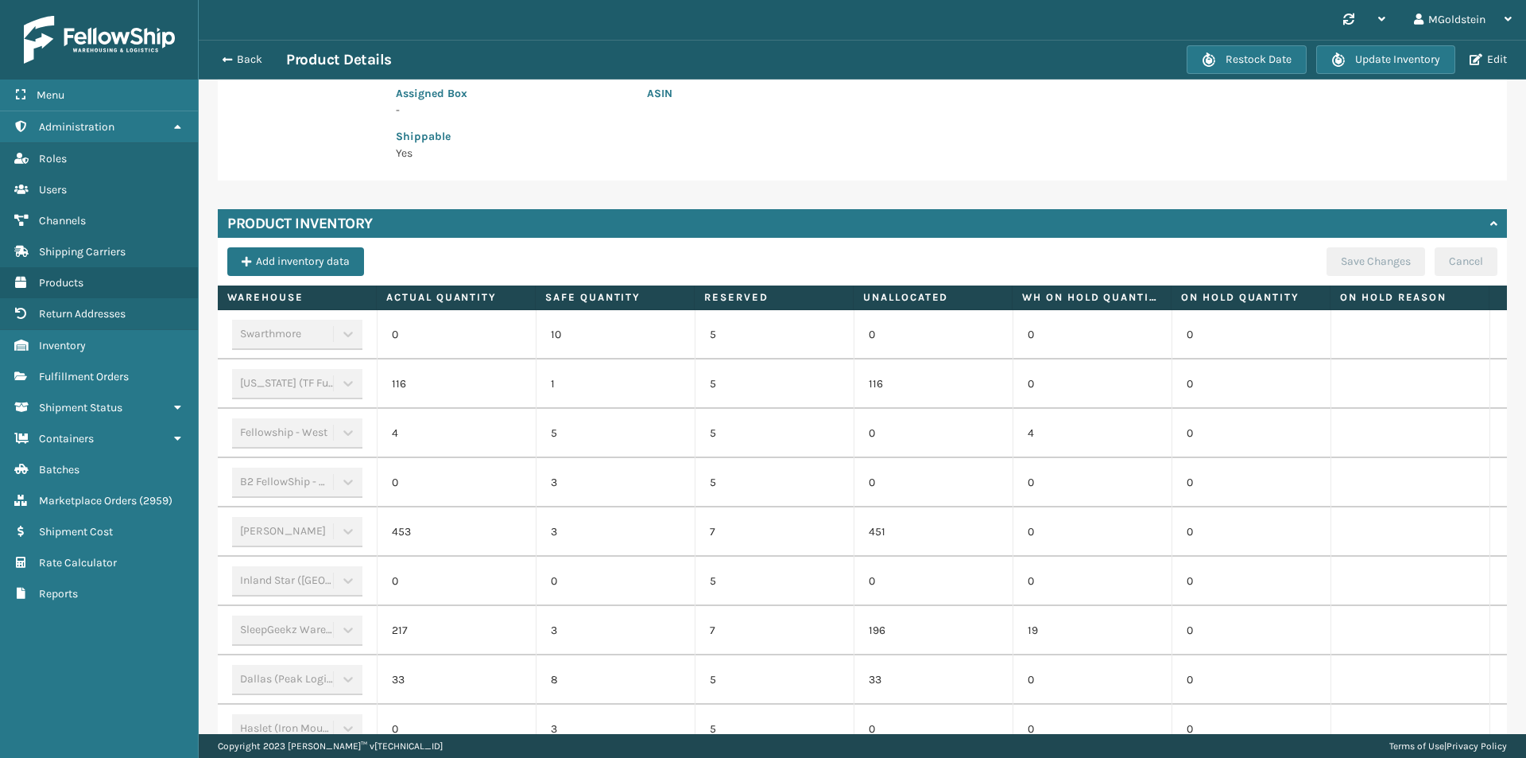
scroll to position [318, 0]
